Goal: Use online tool/utility: Utilize a website feature to perform a specific function

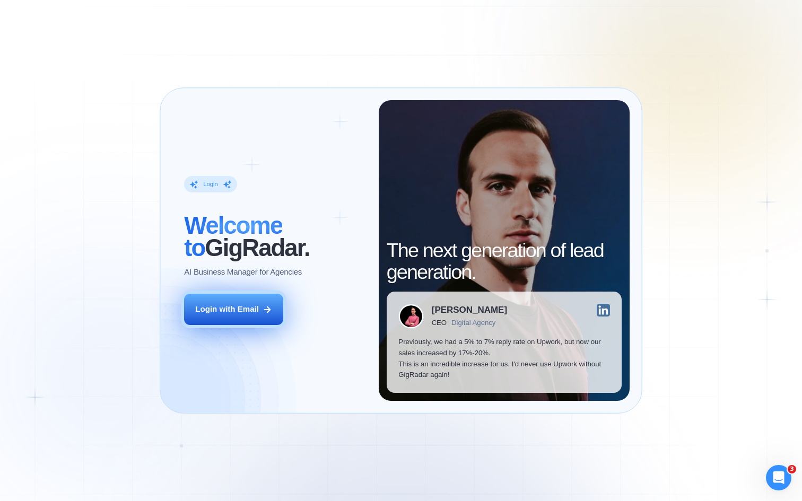
click at [226, 311] on div "Login with Email" at bounding box center [227, 309] width 64 height 11
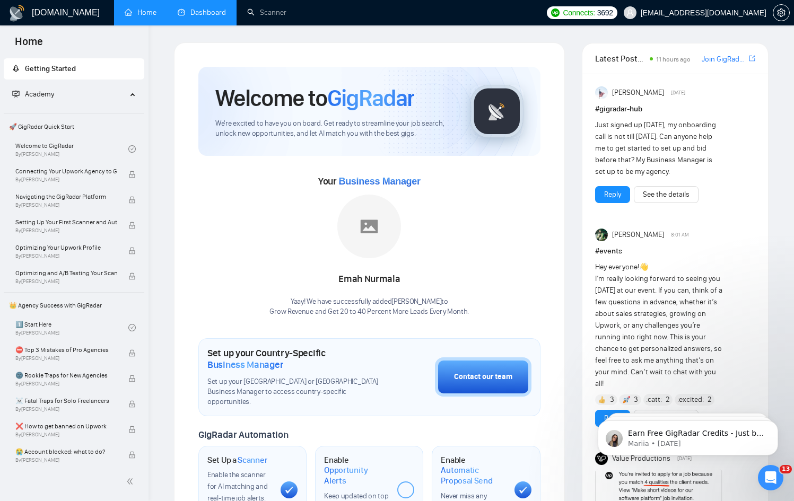
click at [188, 16] on link "Dashboard" at bounding box center [202, 12] width 48 height 9
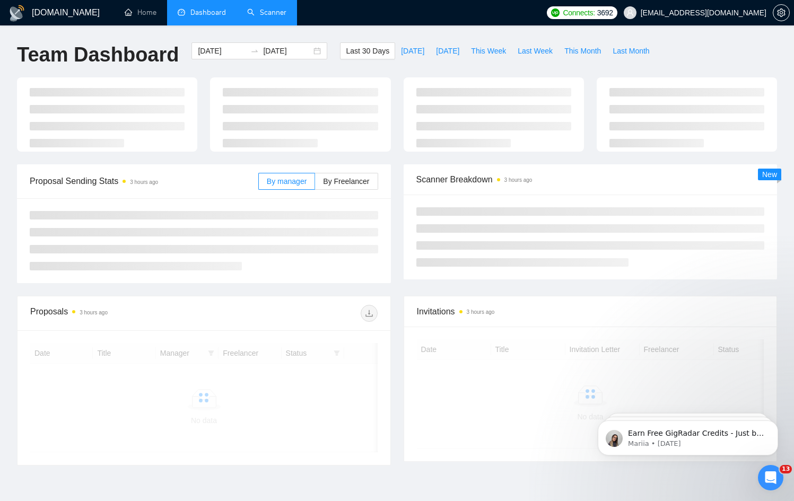
click at [277, 8] on link "Scanner" at bounding box center [266, 12] width 39 height 9
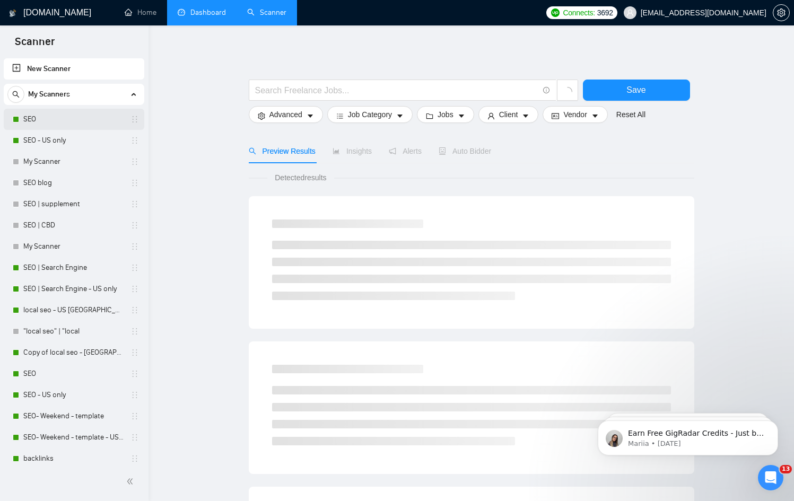
click at [41, 116] on link "SEO" at bounding box center [73, 119] width 101 height 21
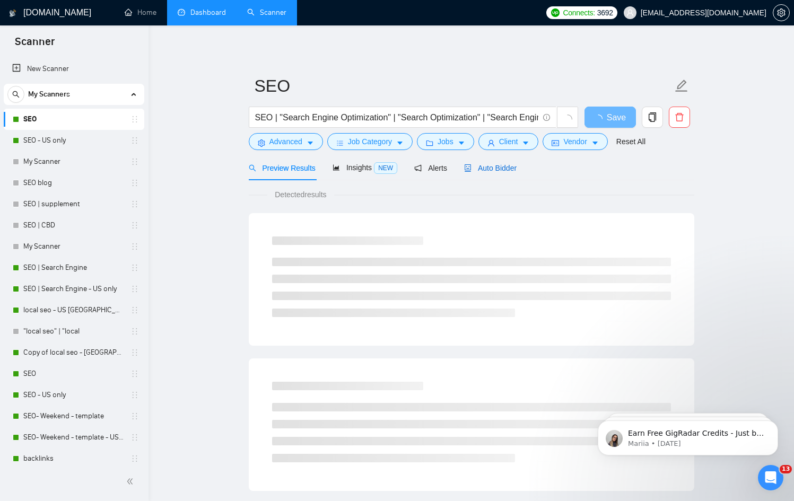
click at [502, 165] on span "Auto Bidder" at bounding box center [490, 168] width 52 height 8
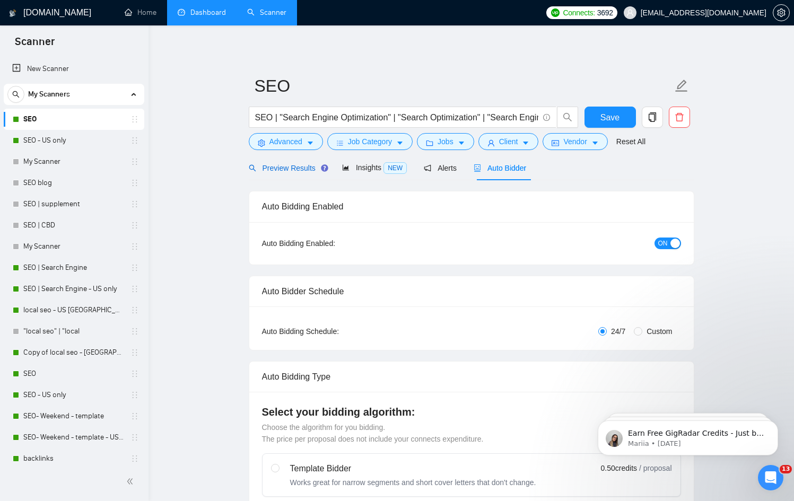
click at [285, 164] on span "Preview Results" at bounding box center [287, 168] width 76 height 8
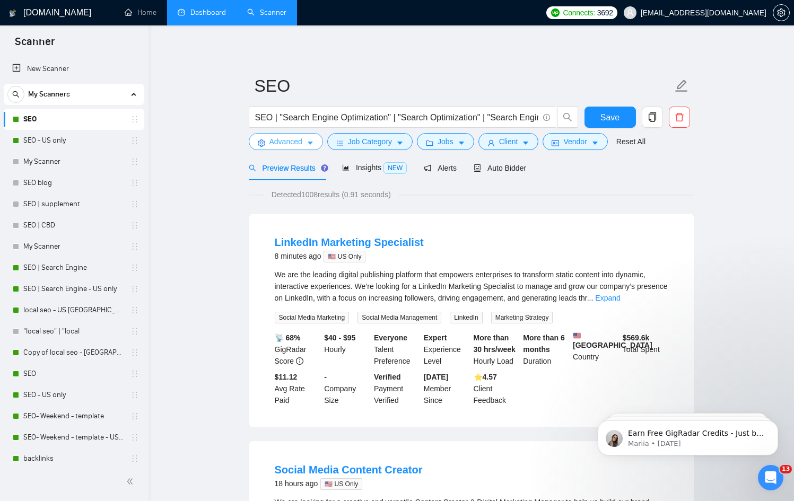
click at [297, 149] on button "Advanced" at bounding box center [286, 141] width 74 height 17
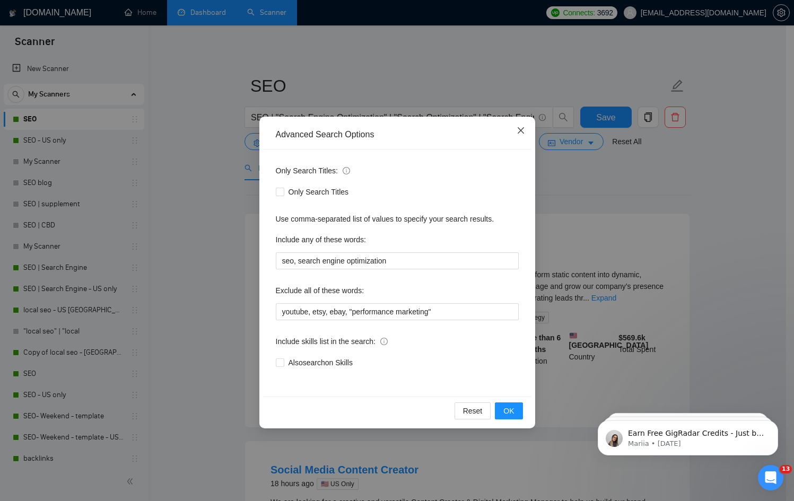
click at [519, 134] on icon "close" at bounding box center [520, 130] width 8 height 8
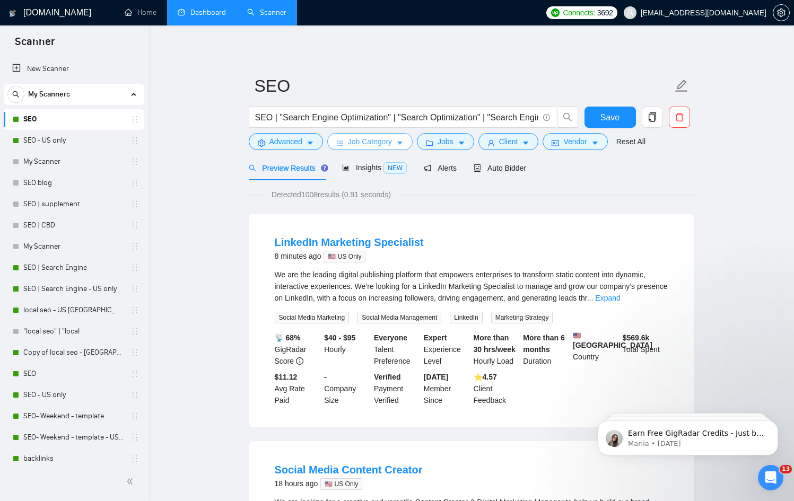
click at [372, 143] on span "Job Category" at bounding box center [370, 142] width 44 height 12
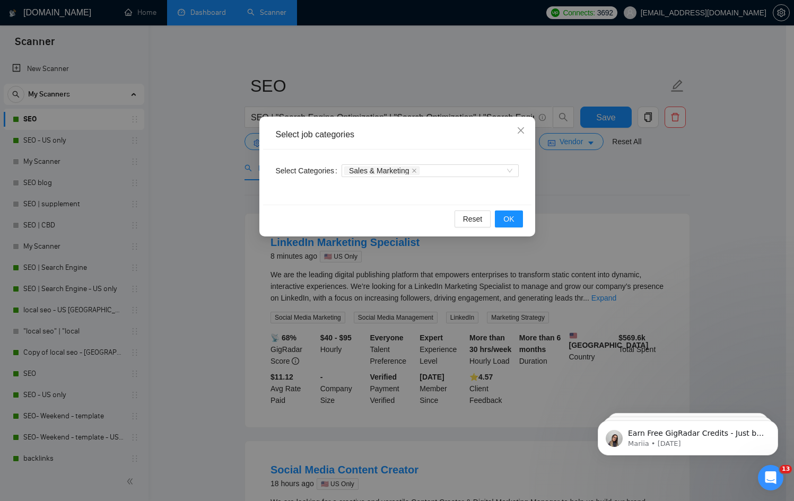
click at [572, 199] on div "Select job categories Select Categories Sales & Marketing Reset OK" at bounding box center [397, 250] width 794 height 501
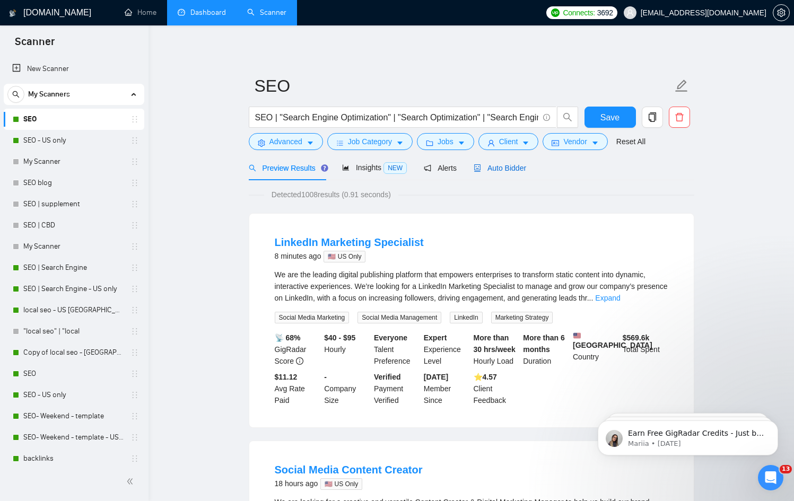
click at [512, 169] on span "Auto Bidder" at bounding box center [499, 168] width 52 height 8
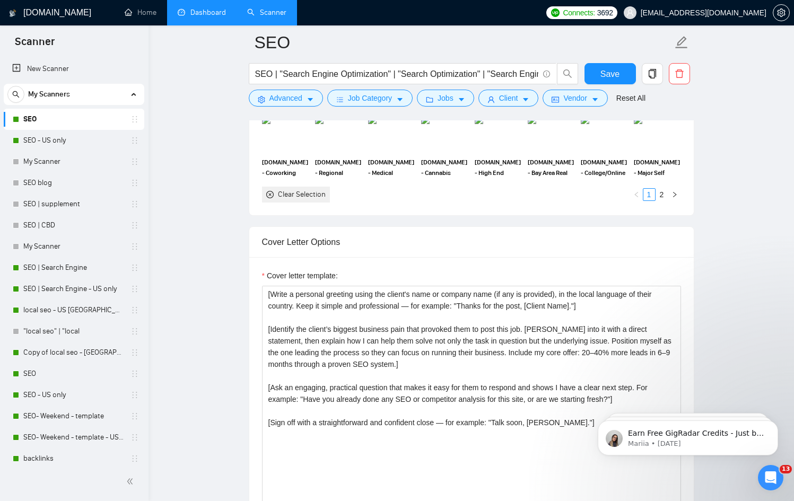
scroll to position [1207, 0]
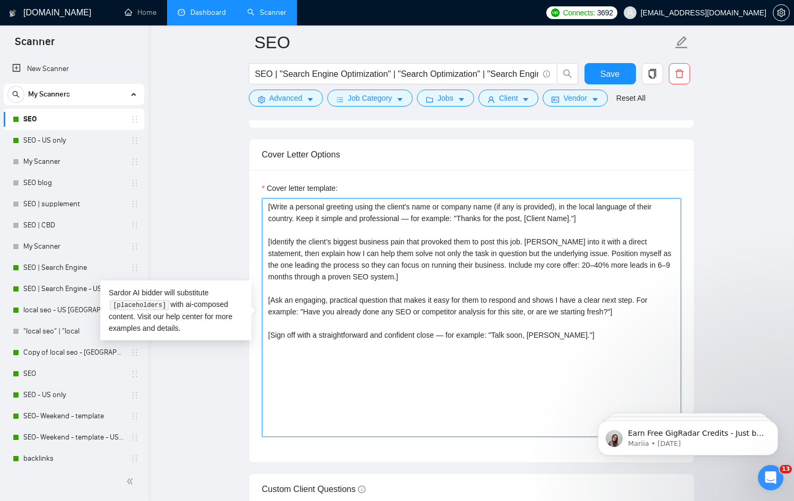
drag, startPoint x: 562, startPoint y: 335, endPoint x: 233, endPoint y: 200, distance: 355.7
click at [233, 200] on main "SEO SEO | "Search Engine Optimization" | "Search Optimization" | "Search Engine…" at bounding box center [470, 479] width 611 height 3288
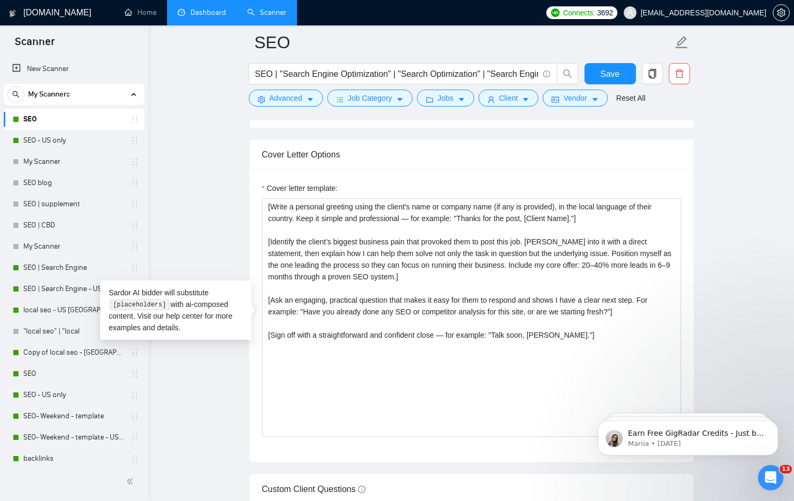
click at [441, 164] on div "Cover Letter Options" at bounding box center [471, 154] width 419 height 30
